Goal: Task Accomplishment & Management: Manage account settings

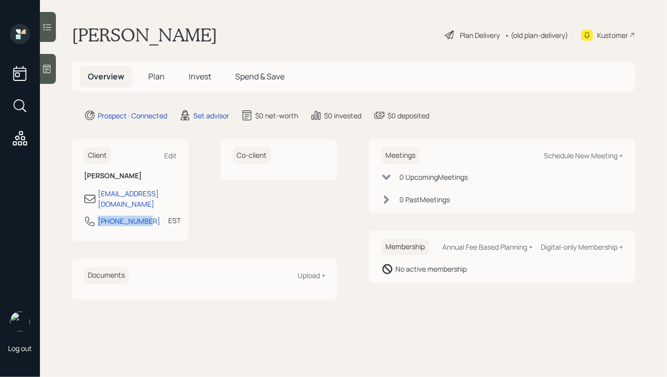
drag, startPoint x: 147, startPoint y: 212, endPoint x: 75, endPoint y: 211, distance: 71.9
click at [75, 211] on div "Client Edit [PERSON_NAME] [EMAIL_ADDRESS][DOMAIN_NAME] [PHONE_NUMBER] EST Curre…" at bounding box center [130, 190] width 117 height 102
copy div "[PHONE_NUMBER]"
click at [552, 157] on div "Schedule New Meeting +" at bounding box center [583, 155] width 79 height 9
select select "round-[PERSON_NAME]"
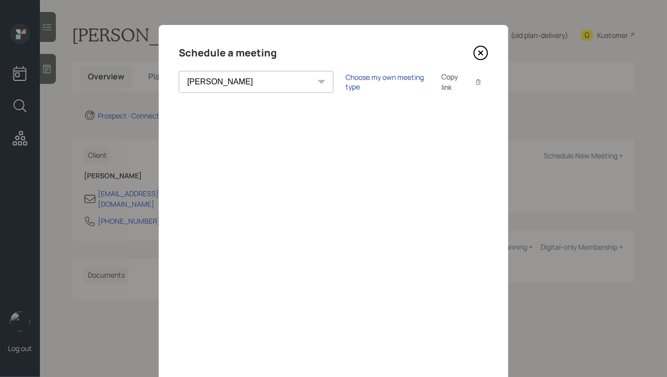
click at [346, 78] on div "Choose my own meeting type" at bounding box center [388, 81] width 84 height 19
click at [480, 50] on icon at bounding box center [480, 52] width 15 height 15
